Goal: Task Accomplishment & Management: Manage account settings

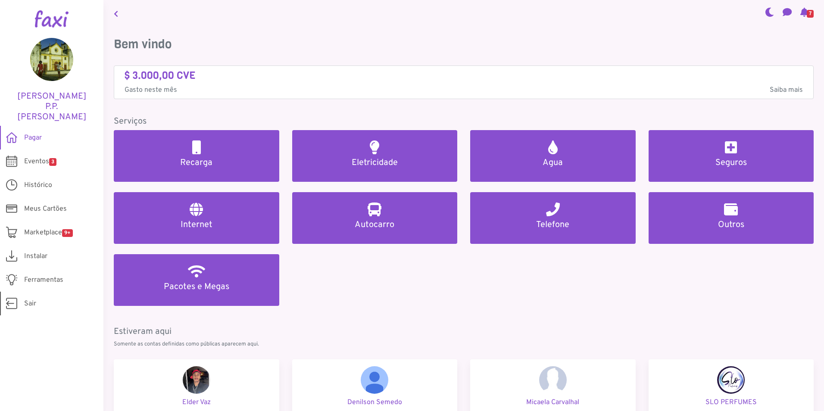
click at [31, 299] on span "Sair" at bounding box center [30, 304] width 12 height 10
